Goal: Task Accomplishment & Management: Complete application form

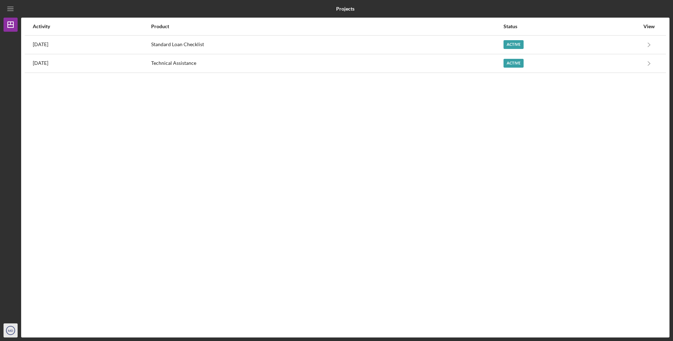
click at [9, 332] on text "MD" at bounding box center [10, 331] width 5 height 4
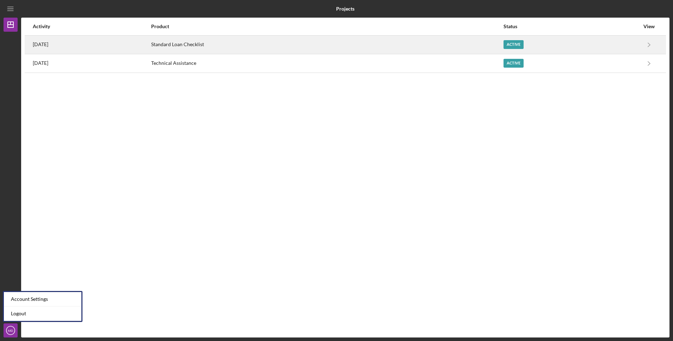
click at [151, 47] on div "2 months ago" at bounding box center [92, 45] width 118 height 18
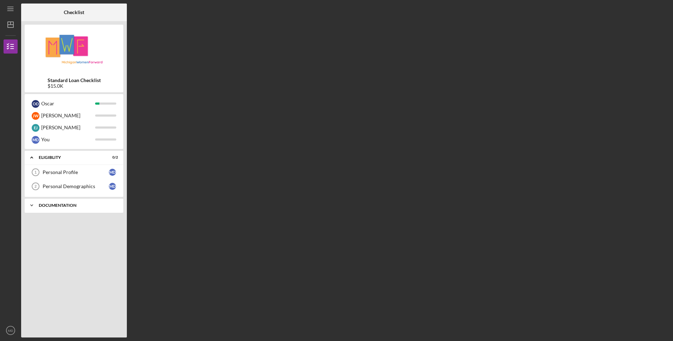
click at [65, 203] on div "Icon/Expander Documentation 0 / 5" at bounding box center [74, 206] width 99 height 14
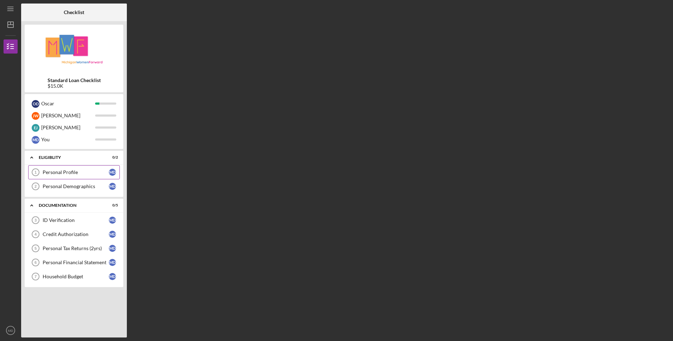
click at [53, 173] on div "Personal Profile" at bounding box center [76, 173] width 66 height 6
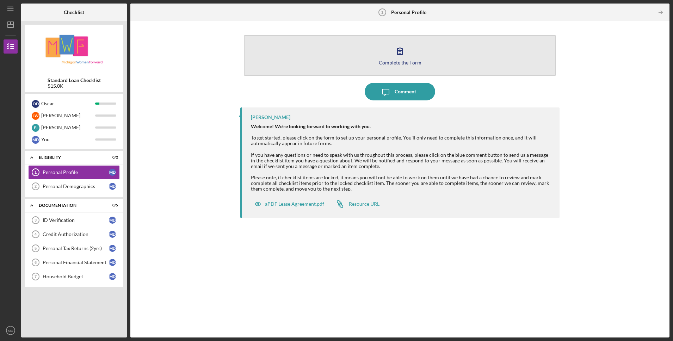
click at [395, 60] on div "Complete the Form" at bounding box center [400, 62] width 43 height 5
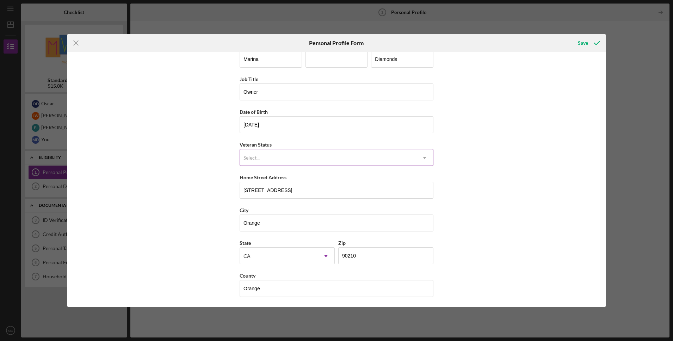
scroll to position [14, 0]
click at [586, 42] on div "Save" at bounding box center [583, 43] width 10 height 14
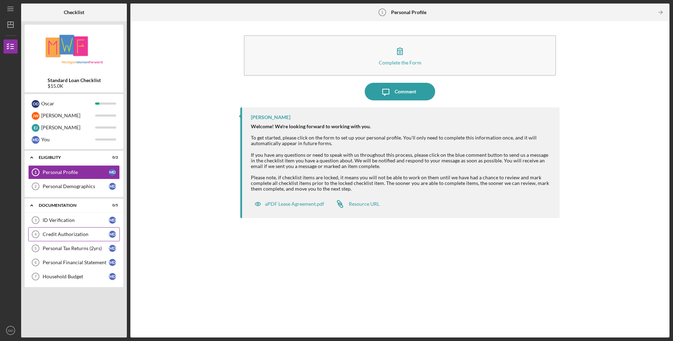
click at [59, 236] on div "Credit Authorization" at bounding box center [76, 235] width 66 height 6
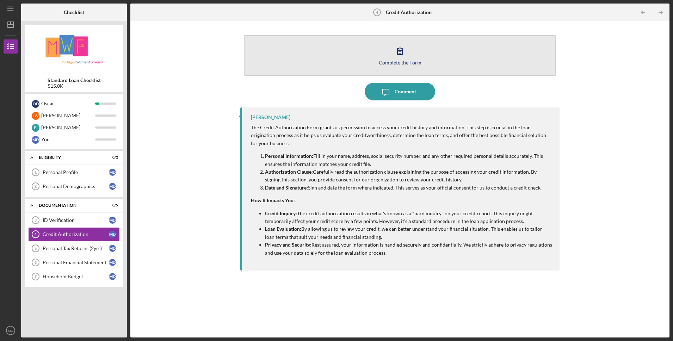
click at [402, 54] on icon "button" at bounding box center [400, 51] width 18 height 18
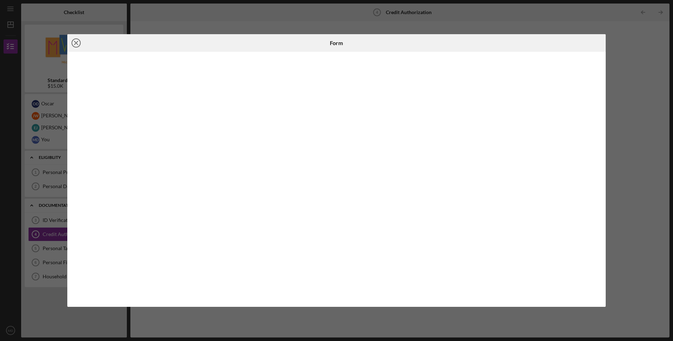
click at [77, 44] on line at bounding box center [76, 43] width 4 height 4
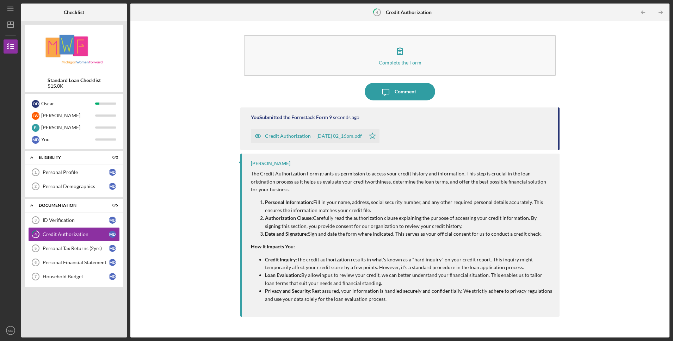
click at [278, 136] on div "Credit Authorization -- [DATE] 02_16pm.pdf" at bounding box center [313, 136] width 97 height 6
click at [663, 13] on icon "close" at bounding box center [661, 13] width 5 height 6
